Goal: Task Accomplishment & Management: Complete application form

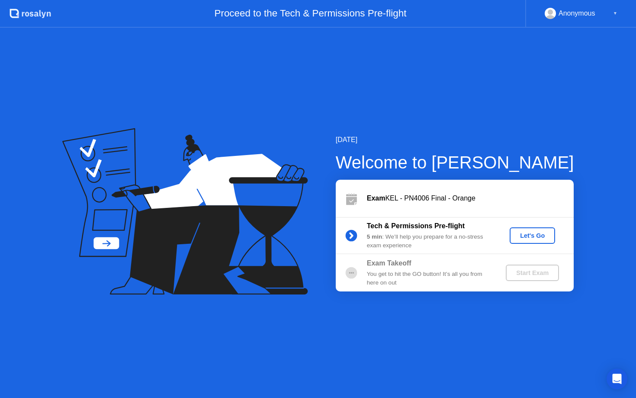
click at [530, 237] on div "Let's Go" at bounding box center [532, 235] width 39 height 7
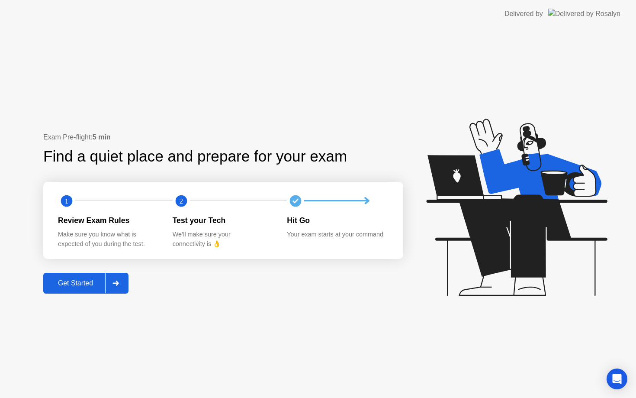
click at [90, 285] on div "Get Started" at bounding box center [75, 283] width 59 height 8
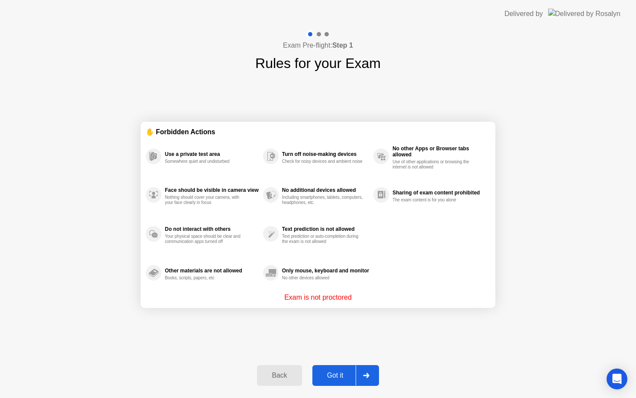
click at [324, 375] on div "Got it" at bounding box center [335, 375] width 41 height 8
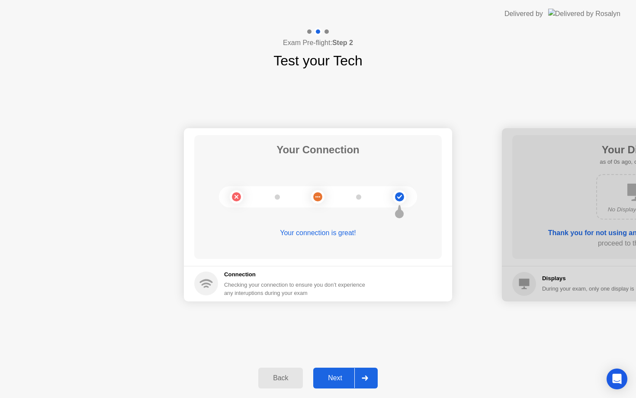
click at [328, 376] on div "Next" at bounding box center [335, 378] width 39 height 8
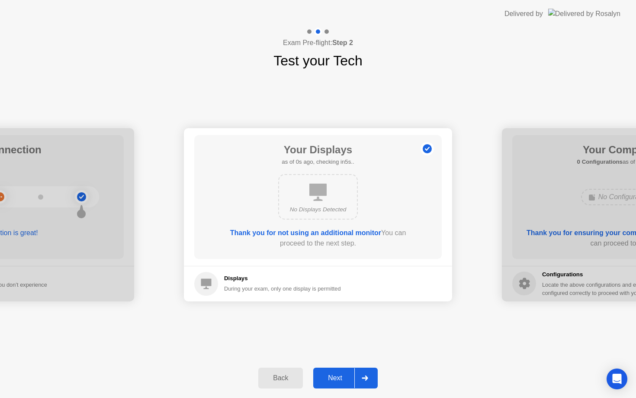
click at [328, 376] on div "Next" at bounding box center [335, 378] width 39 height 8
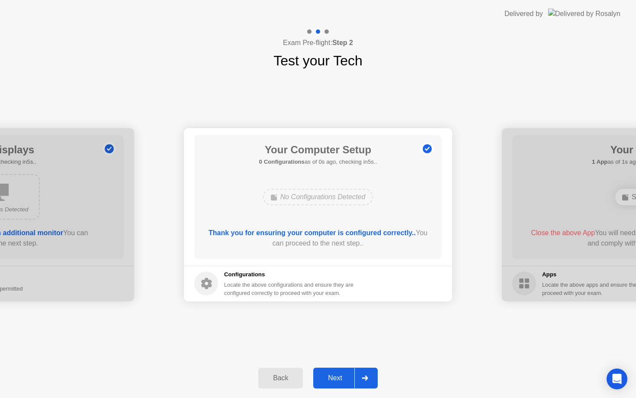
click at [328, 376] on div "Next" at bounding box center [335, 378] width 39 height 8
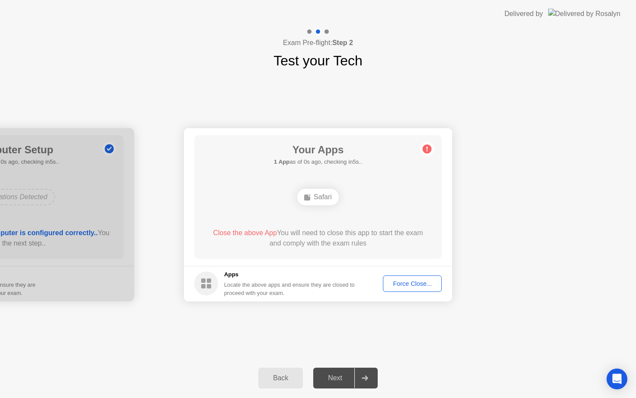
click at [328, 375] on div "Next" at bounding box center [335, 378] width 39 height 8
click at [337, 381] on div "Next" at bounding box center [335, 378] width 39 height 8
click at [408, 278] on button "Force Close..." at bounding box center [412, 283] width 59 height 16
click at [410, 284] on div "Force Close..." at bounding box center [412, 283] width 53 height 7
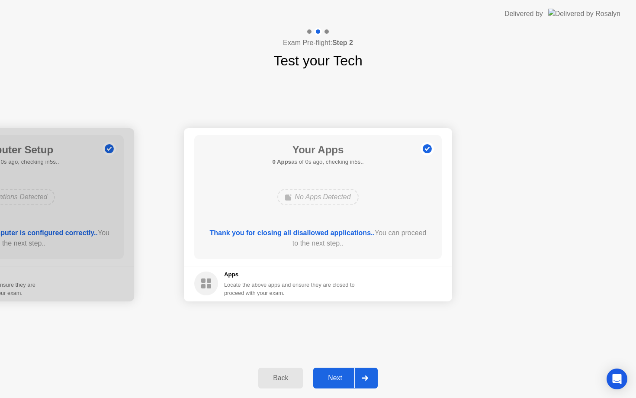
click at [328, 375] on div "Next" at bounding box center [335, 378] width 39 height 8
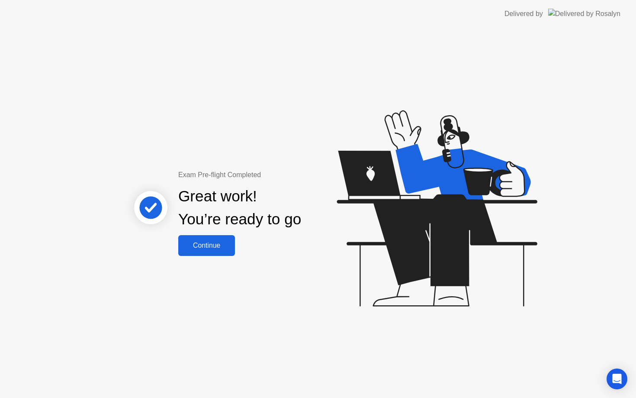
click at [209, 245] on div "Continue" at bounding box center [207, 246] width 52 height 8
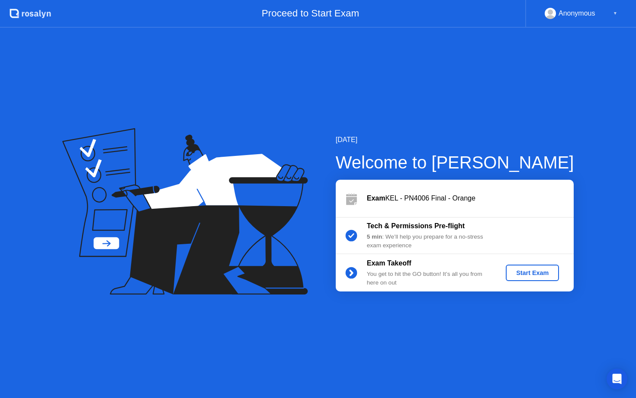
click at [545, 276] on div "Start Exam" at bounding box center [533, 272] width 46 height 7
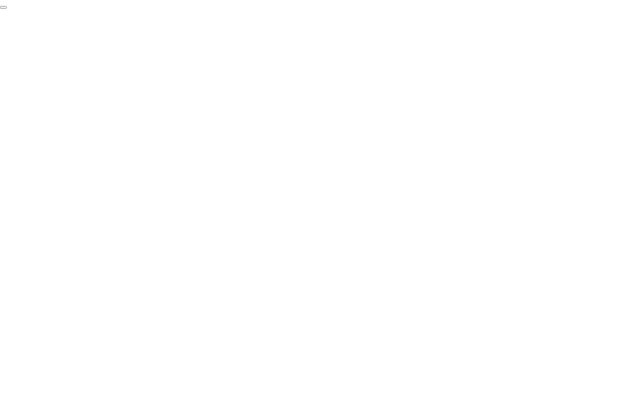
click div "End Proctoring Session"
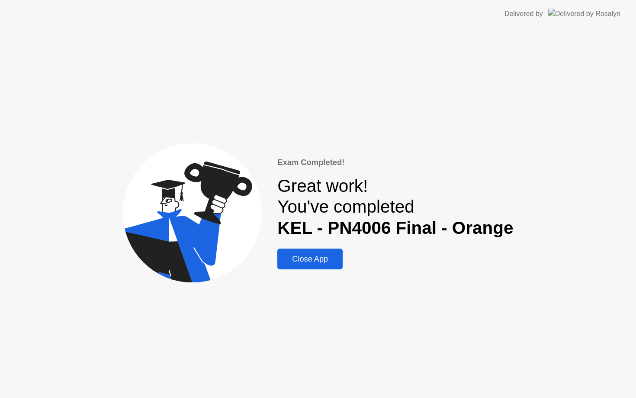
click at [329, 257] on div "Close App" at bounding box center [310, 259] width 60 height 9
